Goal: Information Seeking & Learning: Learn about a topic

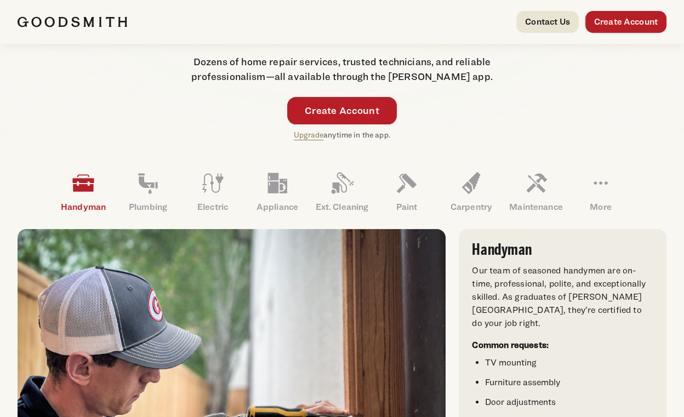
scroll to position [274, 0]
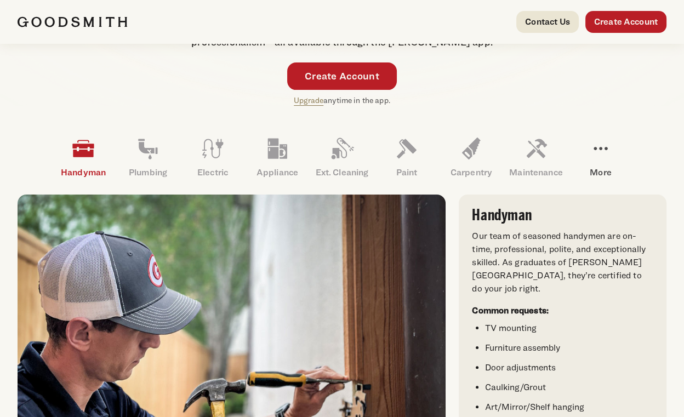
click at [597, 167] on p "More" at bounding box center [601, 172] width 65 height 13
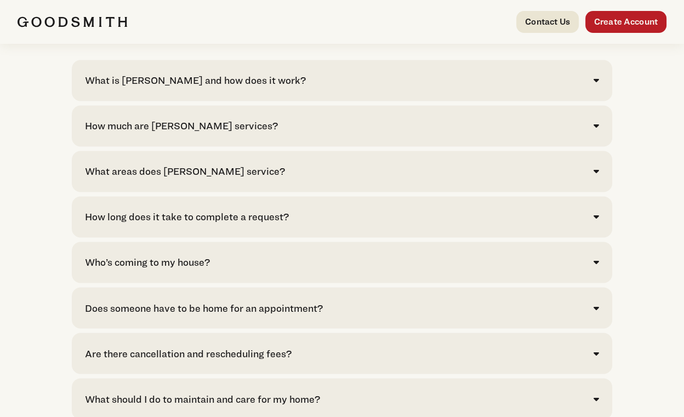
scroll to position [2248, 0]
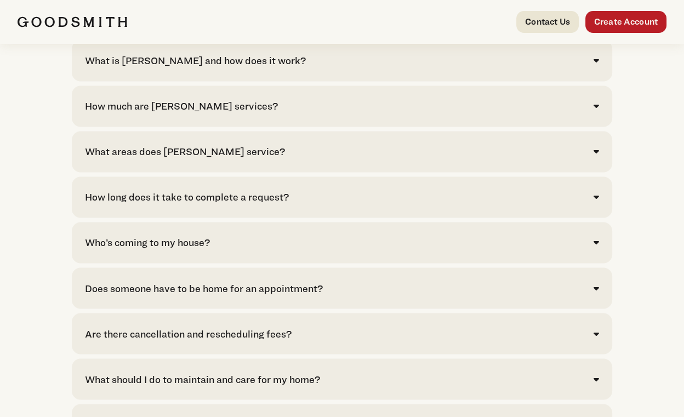
click at [205, 127] on div "How much are [PERSON_NAME] services? Click here to see pricing for our most com…" at bounding box center [342, 106] width 541 height 41
click at [595, 110] on icon at bounding box center [596, 105] width 5 height 9
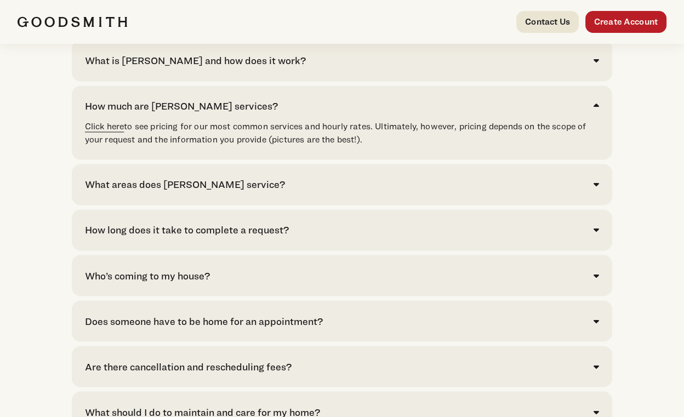
click at [109, 132] on link "Click here" at bounding box center [104, 126] width 39 height 10
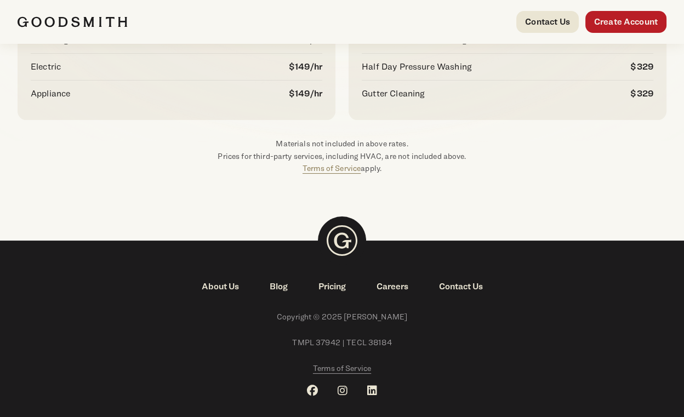
scroll to position [258, 0]
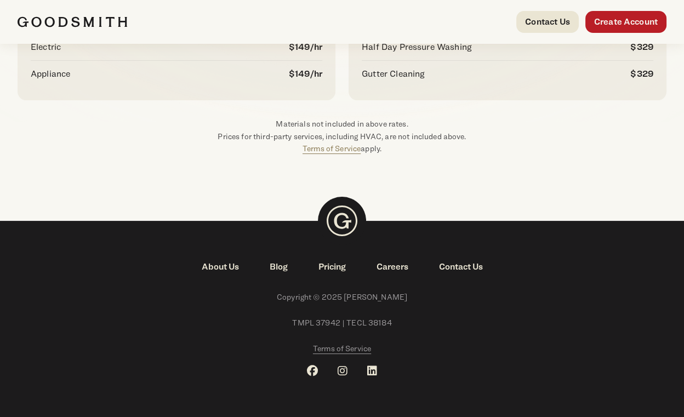
click at [331, 266] on link "Pricing" at bounding box center [332, 266] width 58 height 13
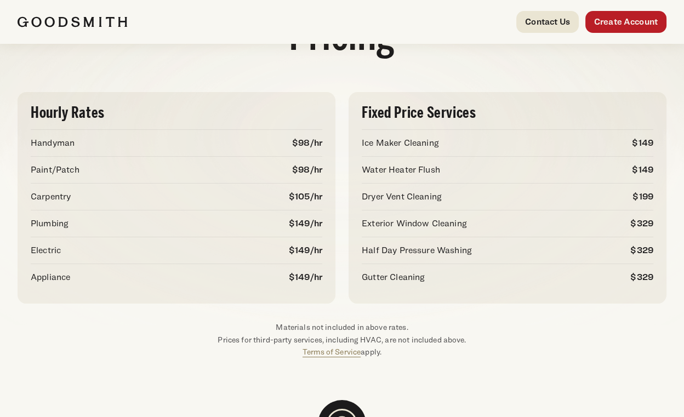
scroll to position [110, 0]
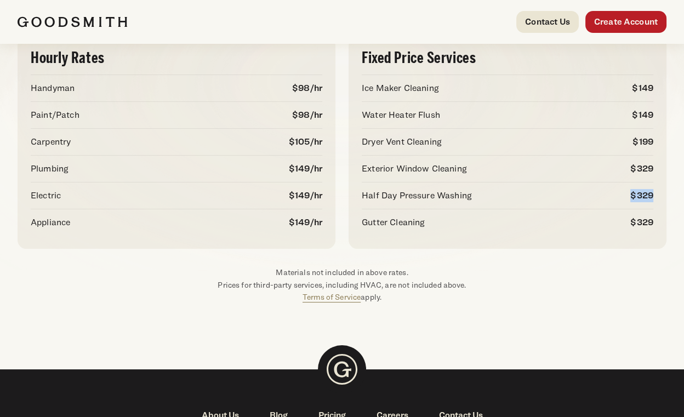
drag, startPoint x: 655, startPoint y: 194, endPoint x: 625, endPoint y: 197, distance: 29.8
click at [625, 197] on div "Fixed Price Services Ice Maker Cleaning $149 Water Heater Flush $149 Dryer Vent…" at bounding box center [508, 143] width 318 height 212
drag, startPoint x: 370, startPoint y: 225, endPoint x: 648, endPoint y: 222, distance: 278.6
click at [648, 222] on div "Gutter Cleaning $329" at bounding box center [508, 222] width 292 height 27
drag, startPoint x: 376, startPoint y: 165, endPoint x: 560, endPoint y: 162, distance: 183.7
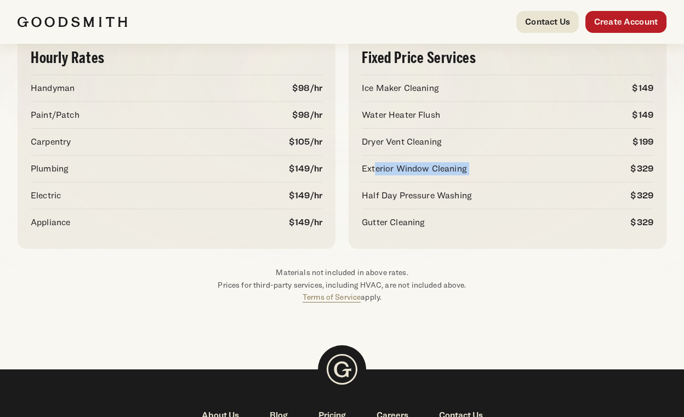
click at [611, 162] on div "Exterior Window Cleaning $329" at bounding box center [508, 168] width 292 height 27
drag, startPoint x: 537, startPoint y: 146, endPoint x: 657, endPoint y: 142, distance: 119.6
click at [657, 142] on div "Fixed Price Services Ice Maker Cleaning $149 Water Heater Flush $149 Dryer Vent…" at bounding box center [508, 143] width 318 height 212
drag, startPoint x: 358, startPoint y: 117, endPoint x: 674, endPoint y: 117, distance: 316.9
click at [674, 117] on div "Hourly Rates Handyman $98/hr Paint/Patch $98/hr Carpentry $105/hr Plumbing $149…" at bounding box center [342, 170] width 684 height 310
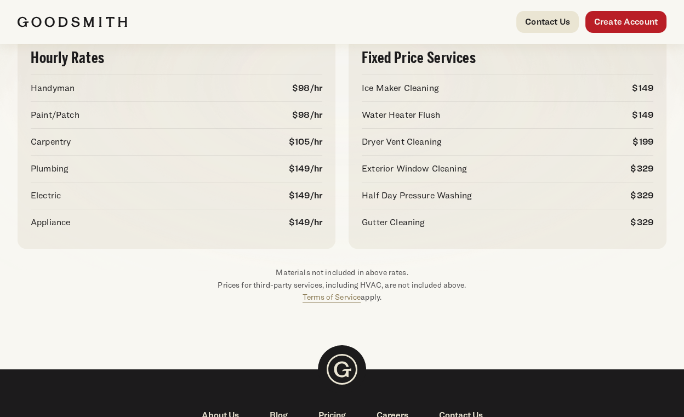
click at [636, 83] on p "$149" at bounding box center [642, 88] width 21 height 13
drag, startPoint x: 614, startPoint y: 90, endPoint x: 367, endPoint y: 109, distance: 247.5
click at [368, 108] on div "Fixed Price Services Ice Maker Cleaning $149 Water Heater Flush $149 Dryer Vent…" at bounding box center [508, 143] width 318 height 212
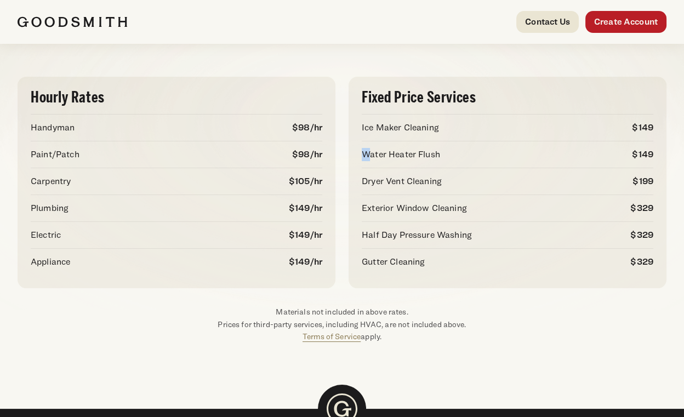
scroll to position [0, 0]
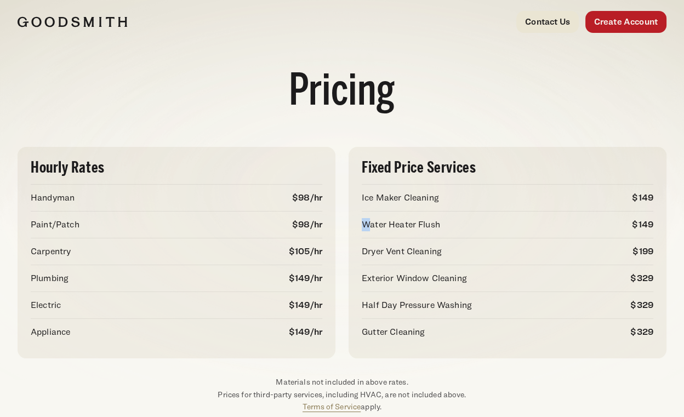
click at [55, 17] on img at bounding box center [73, 21] width 110 height 11
